Goal: Find specific page/section: Find specific page/section

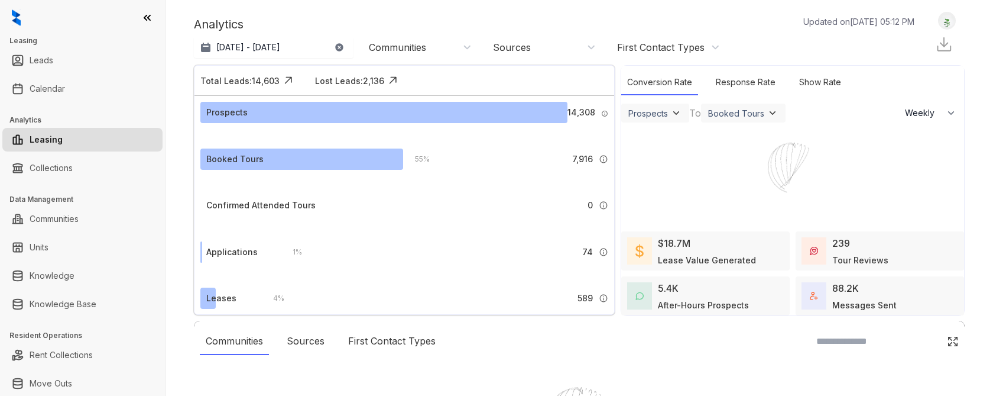
select select "******"
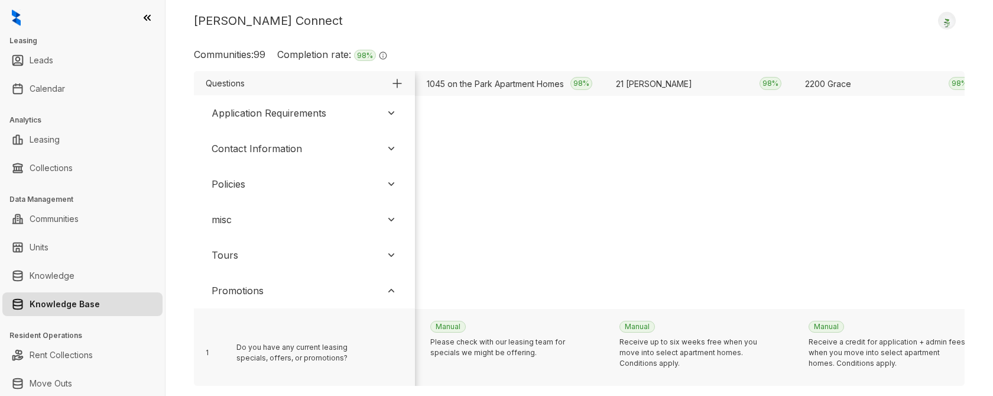
scroll to position [69, 0]
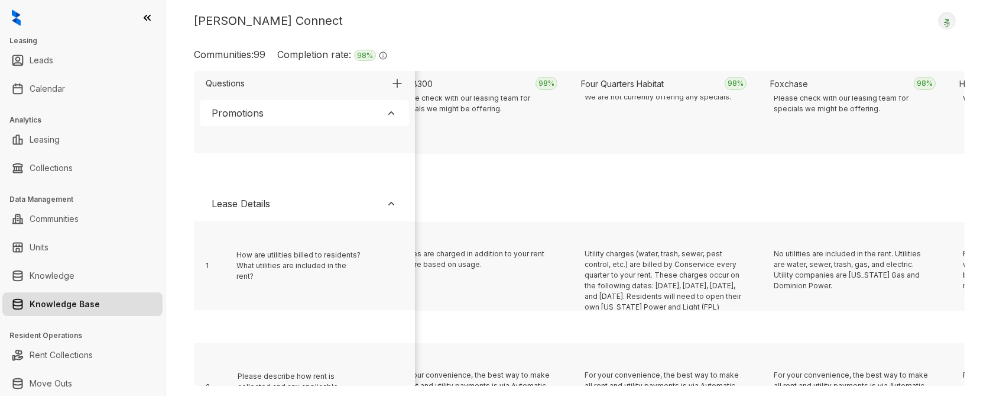
scroll to position [69, 0]
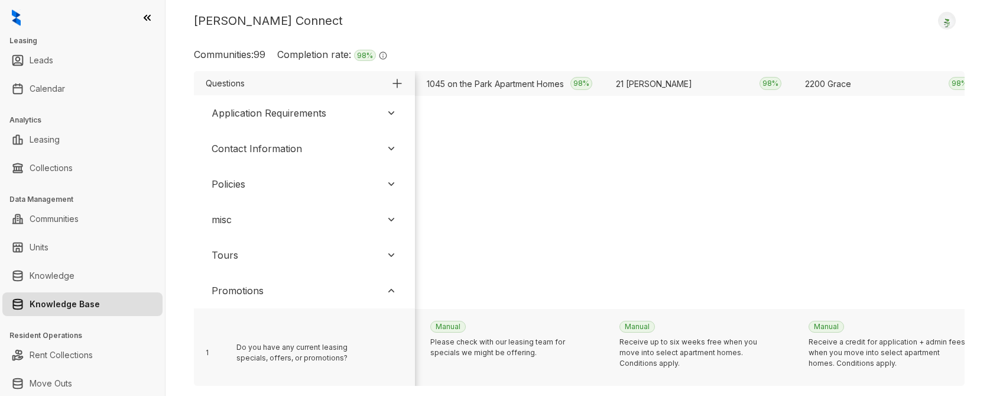
scroll to position [69, 0]
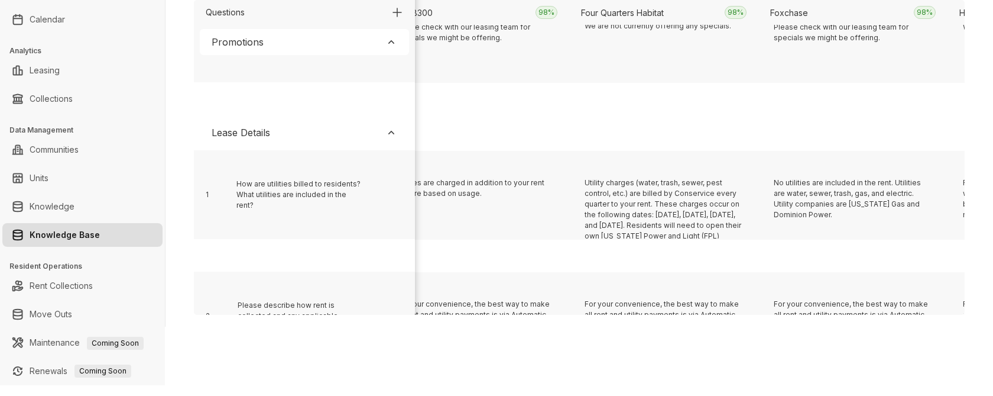
scroll to position [244, 17633]
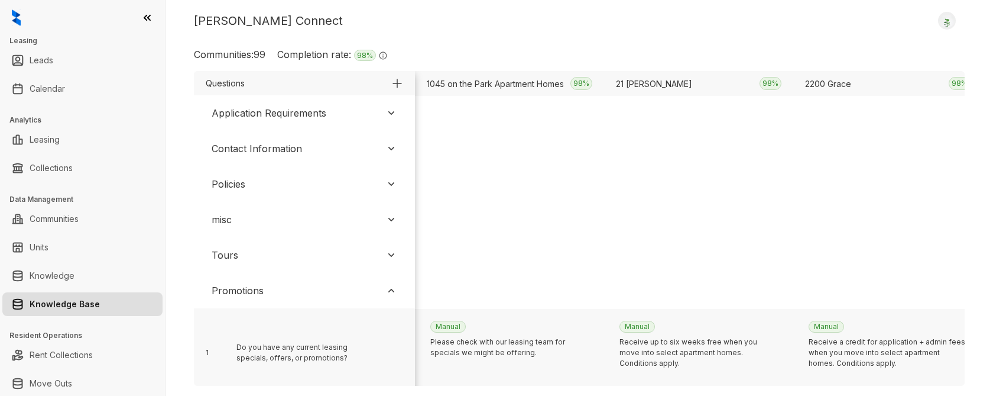
scroll to position [69, 0]
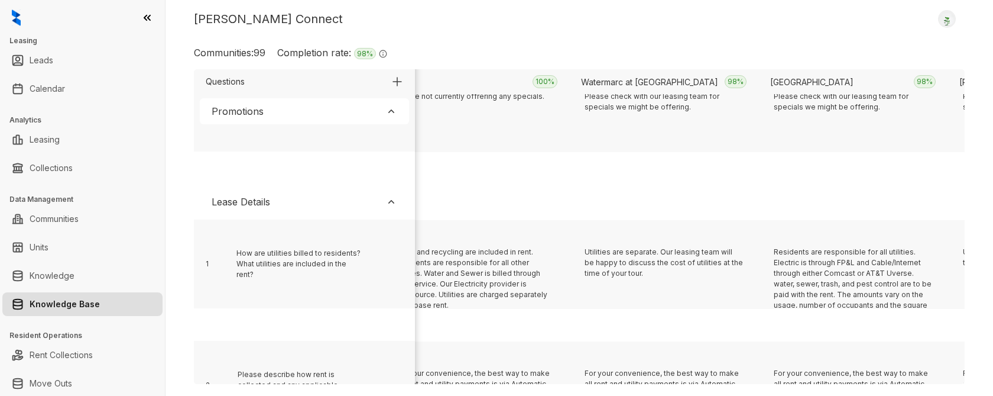
scroll to position [69, 0]
